Goal: Information Seeking & Learning: Check status

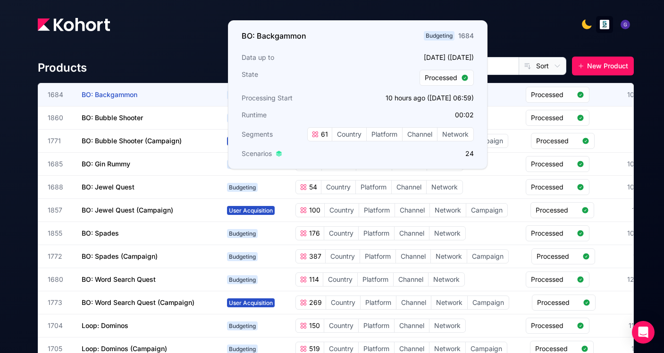
click at [110, 93] on span "BO: Backgammon" at bounding box center [110, 95] width 56 height 8
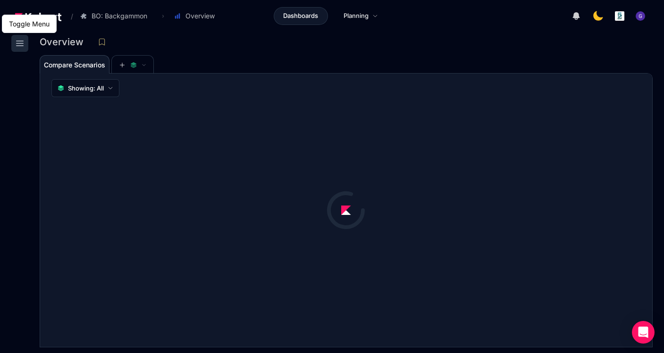
click at [22, 42] on icon at bounding box center [19, 43] width 11 height 11
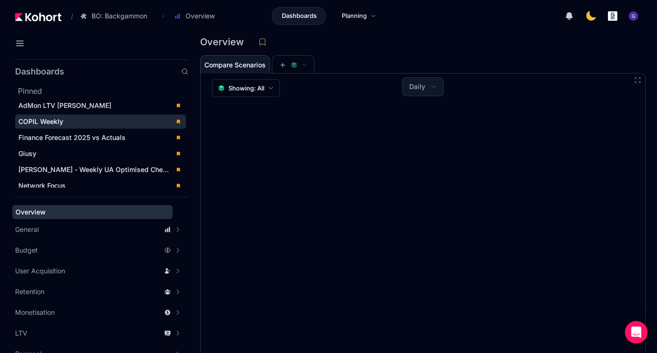
click at [57, 123] on span "COPIL Weekly" at bounding box center [40, 121] width 45 height 8
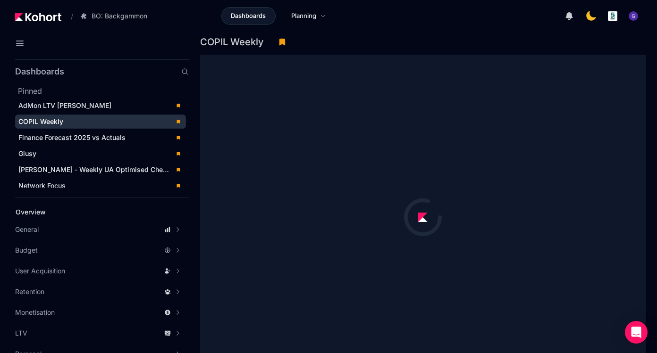
click at [368, 45] on div "COPIL Weekly" at bounding box center [419, 42] width 438 height 14
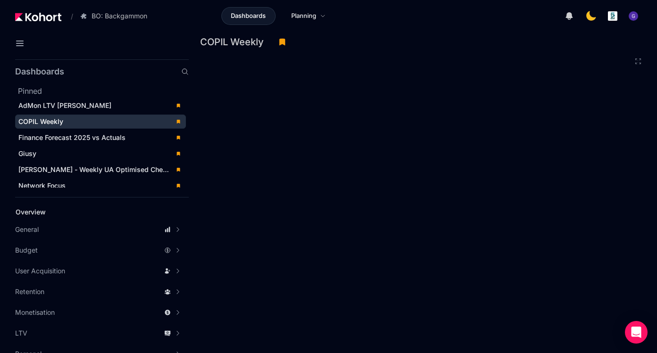
click at [155, 46] on div at bounding box center [99, 45] width 177 height 21
click at [20, 42] on icon at bounding box center [19, 43] width 11 height 11
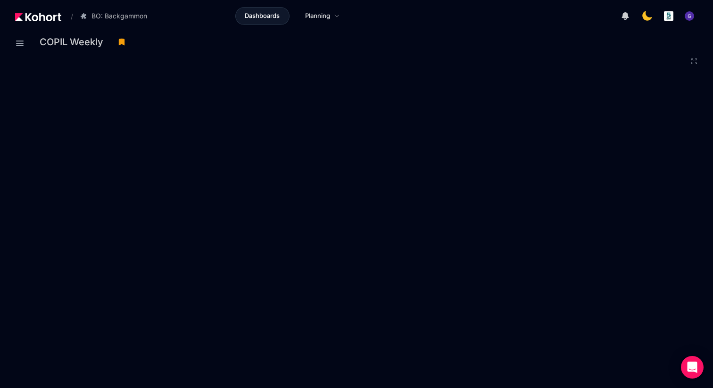
click at [663, 63] on icon at bounding box center [694, 62] width 8 height 8
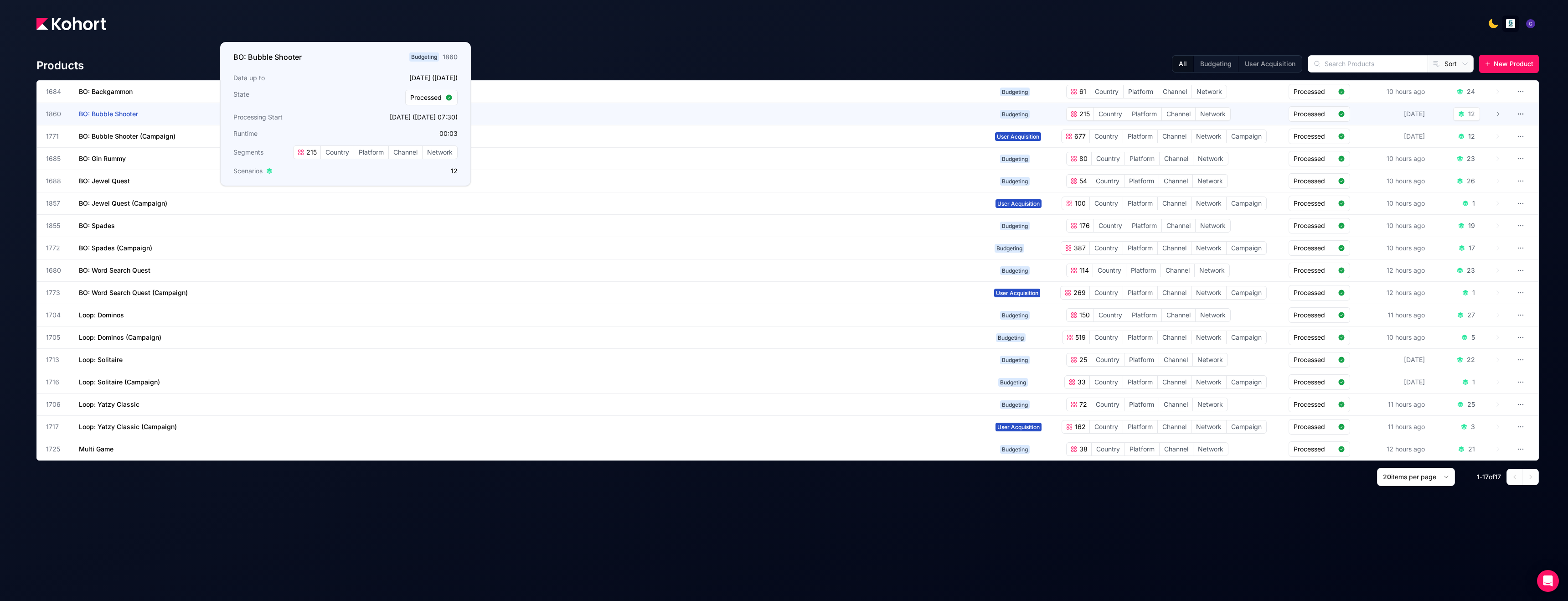
click at [123, 115] on span "BO: Bubble Shooter" at bounding box center [108, 114] width 59 height 8
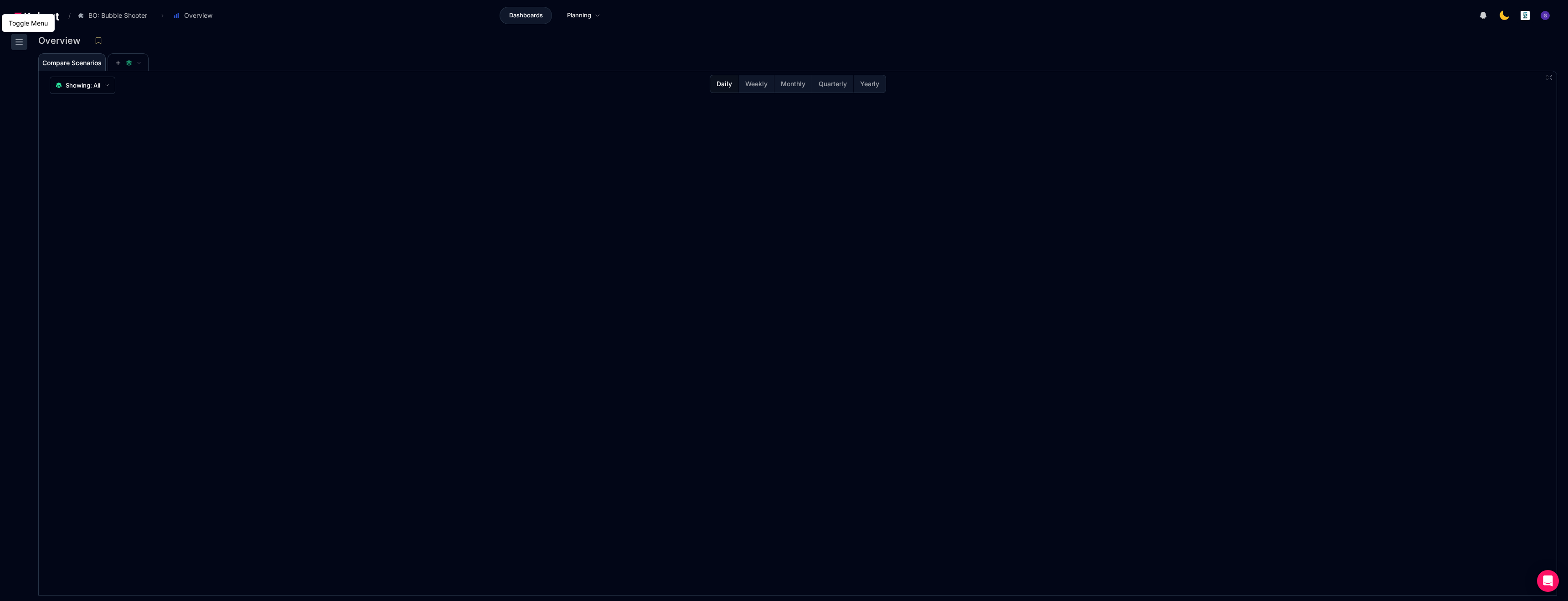
click at [16, 43] on icon at bounding box center [18, 42] width 11 height 11
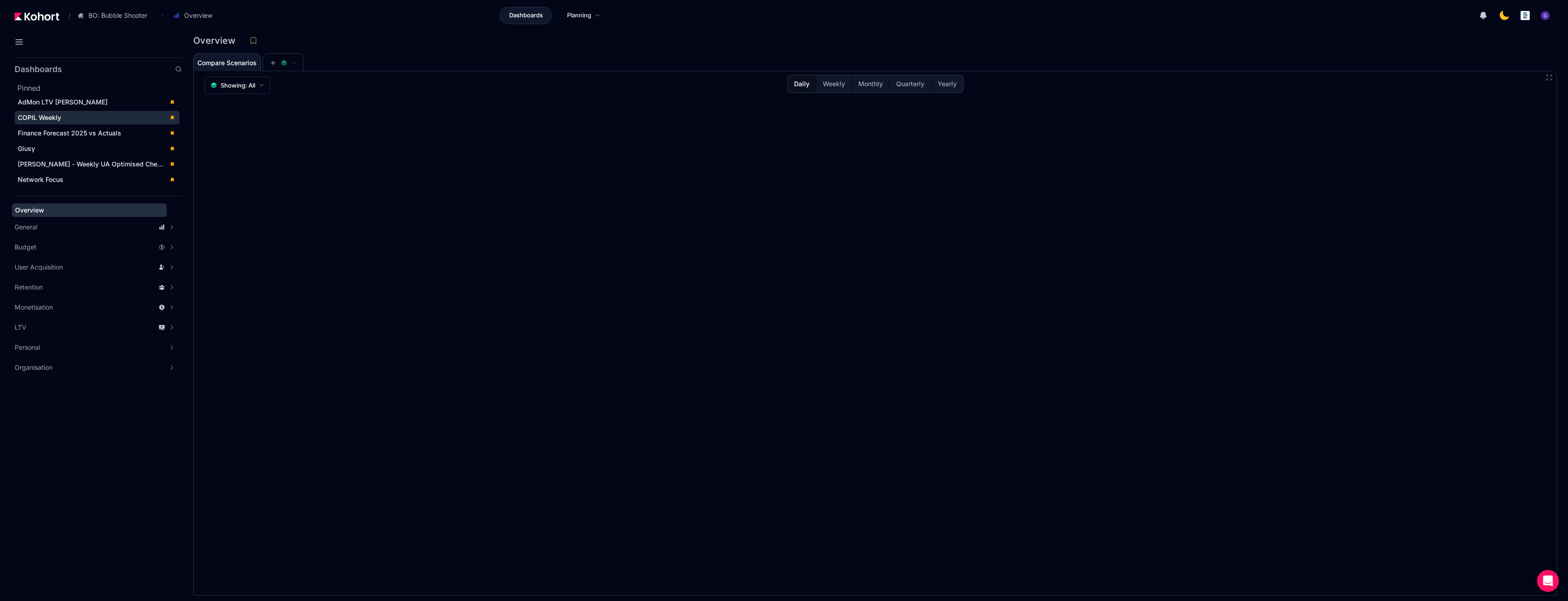
click at [73, 120] on div "COPIL Weekly" at bounding box center [90, 117] width 146 height 9
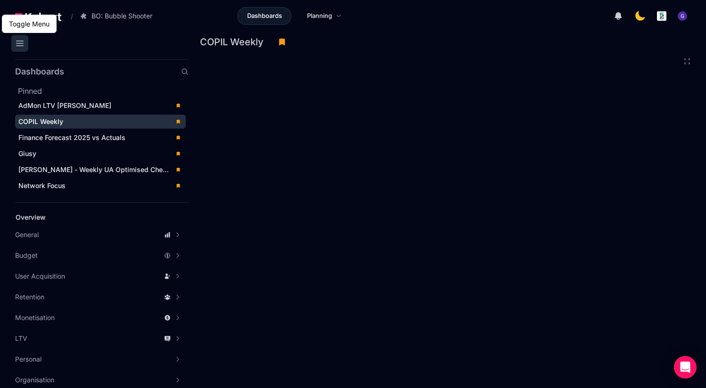
click at [23, 44] on icon at bounding box center [19, 43] width 11 height 11
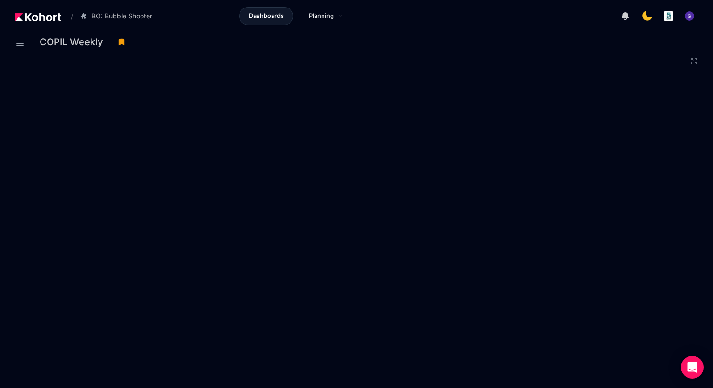
click at [694, 62] on icon at bounding box center [694, 62] width 8 height 8
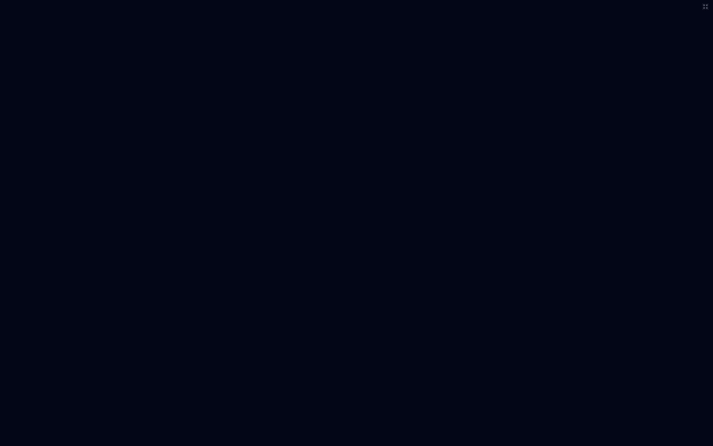
click at [706, 7] on icon at bounding box center [706, 7] width 8 height 8
